Goal: Book appointment/travel/reservation

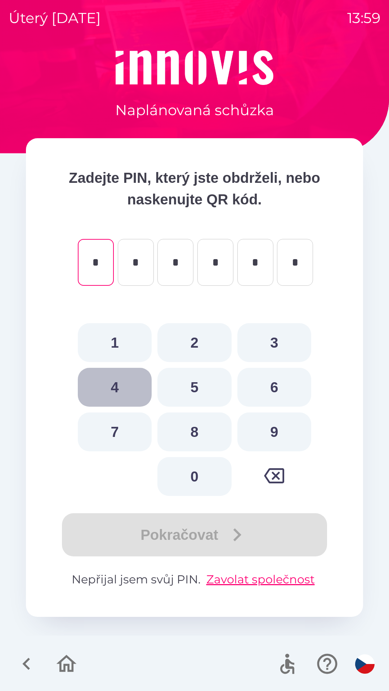
click at [115, 388] on button "4" at bounding box center [115, 387] width 74 height 39
type input "*"
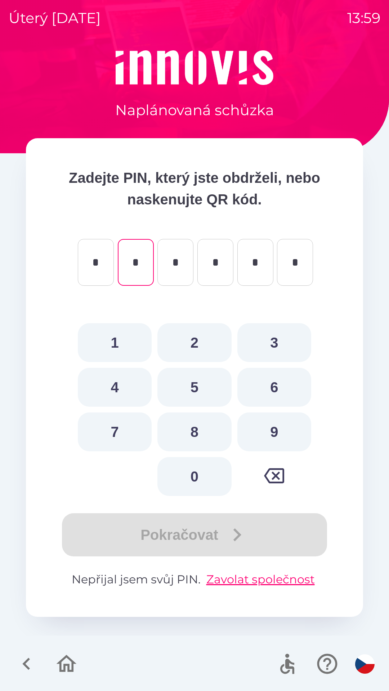
click at [196, 431] on button "8" at bounding box center [194, 431] width 74 height 39
type input "*"
click at [122, 434] on button "7" at bounding box center [115, 431] width 74 height 39
type input "*"
click at [272, 434] on button "9" at bounding box center [274, 431] width 74 height 39
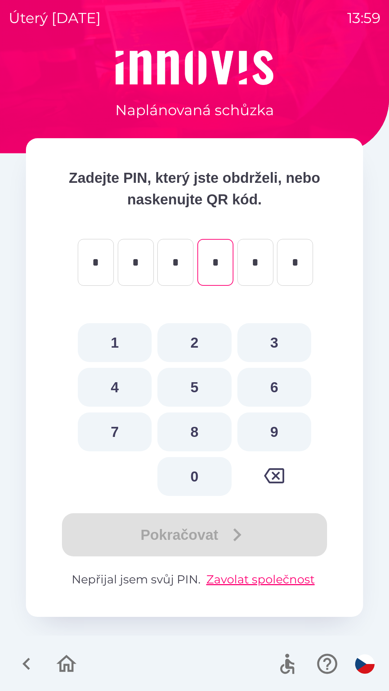
type input "*"
click at [198, 344] on button "2" at bounding box center [194, 342] width 74 height 39
type input "*"
click at [118, 432] on button "7" at bounding box center [115, 431] width 74 height 39
type input "*"
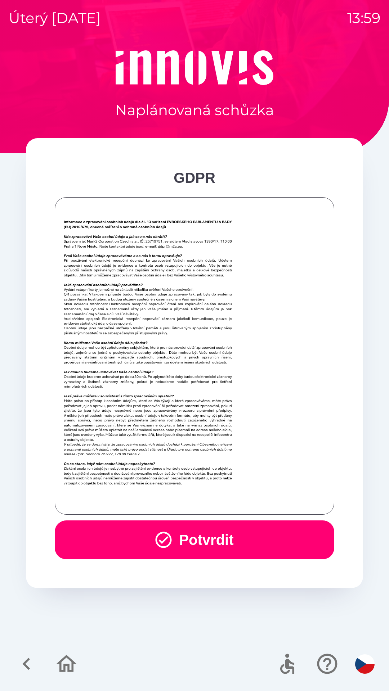
click at [225, 530] on button "Potvrdit" at bounding box center [194, 539] width 279 height 39
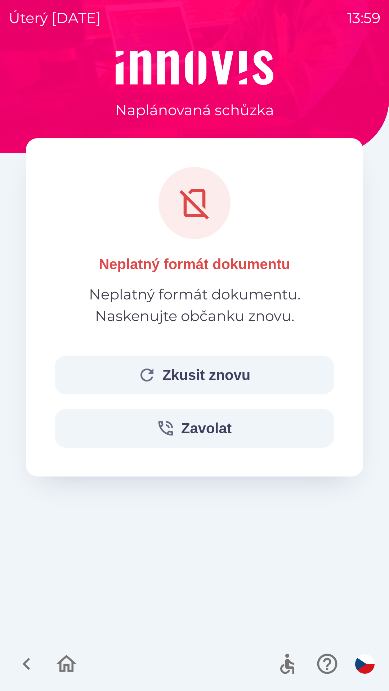
click at [226, 369] on button "Zkusit znovu" at bounding box center [194, 374] width 279 height 39
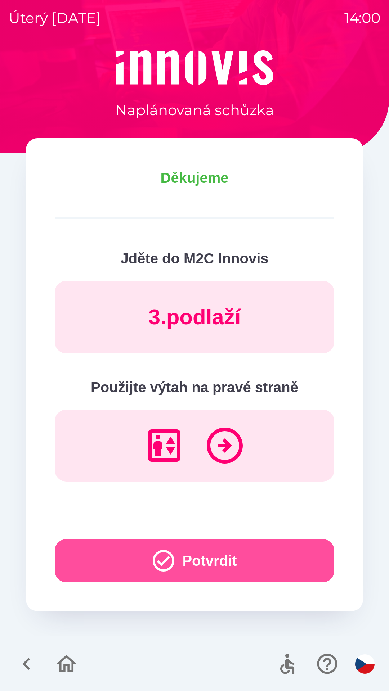
click at [190, 560] on button "Potvrdit" at bounding box center [194, 560] width 279 height 43
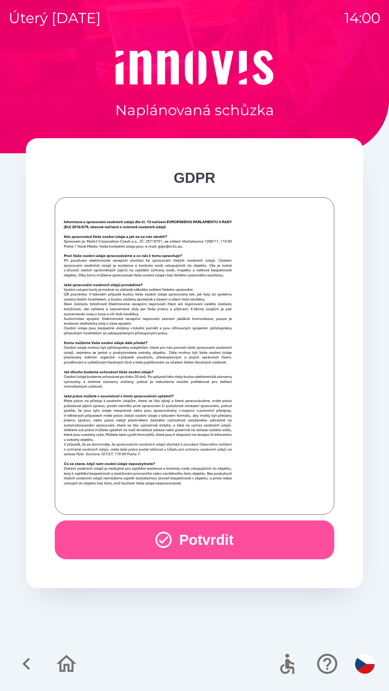
click at [182, 535] on button "Potvrdit" at bounding box center [194, 539] width 279 height 39
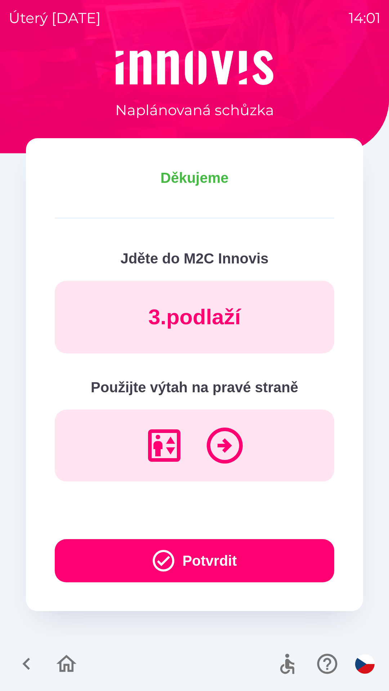
click at [201, 553] on button "Potvrdit" at bounding box center [194, 560] width 279 height 43
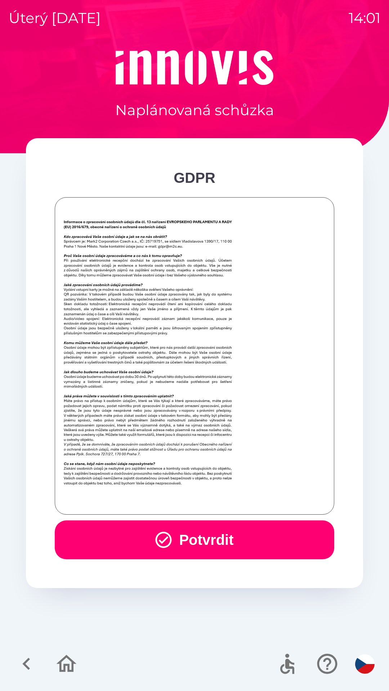
click at [210, 545] on button "Potvrdit" at bounding box center [194, 539] width 279 height 39
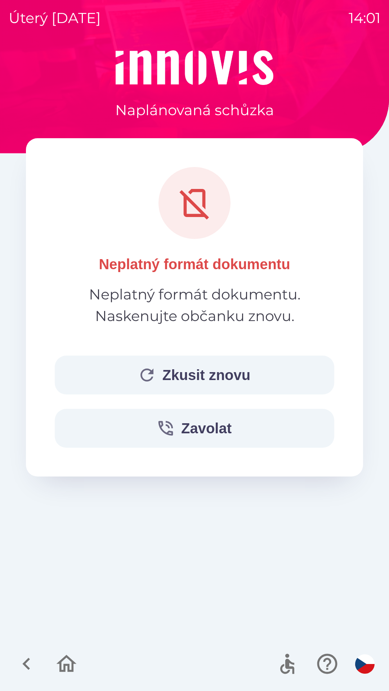
click at [204, 374] on button "Zkusit znovu" at bounding box center [194, 374] width 279 height 39
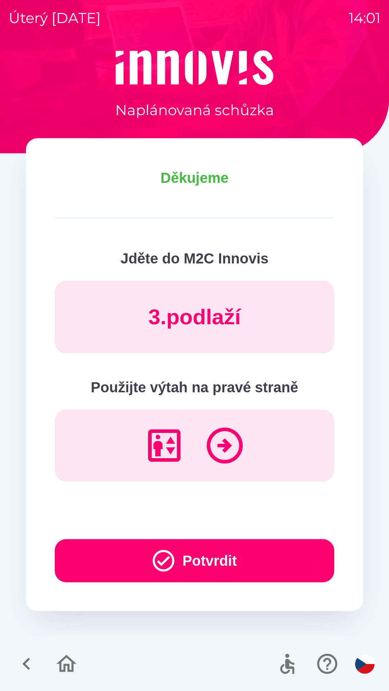
click at [206, 559] on button "Potvrdit" at bounding box center [194, 560] width 279 height 43
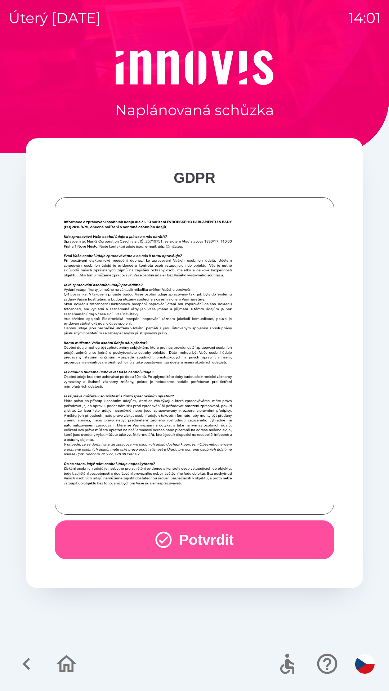
click at [220, 537] on button "Potvrdit" at bounding box center [194, 539] width 279 height 39
